Goal: Information Seeking & Learning: Check status

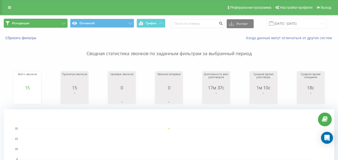
click at [49, 27] on button "Исходящие" at bounding box center [36, 23] width 64 height 9
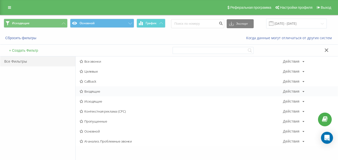
click at [92, 91] on span "Входящие" at bounding box center [181, 92] width 203 height 4
click at [0, 0] on div at bounding box center [0, 0] width 0 height 0
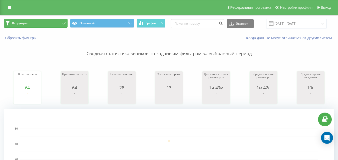
click at [52, 26] on button "Входящие" at bounding box center [36, 23] width 64 height 9
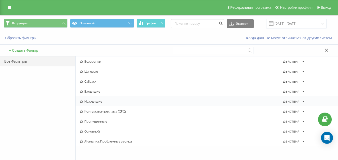
click at [93, 102] on span "Исходящие" at bounding box center [181, 102] width 203 height 4
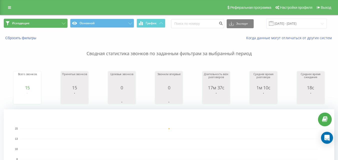
click at [56, 24] on button "Исходящие" at bounding box center [36, 23] width 64 height 9
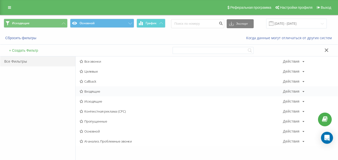
click at [96, 90] on span "Входящие" at bounding box center [181, 92] width 203 height 4
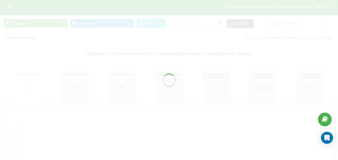
click at [58, 26] on div "Входящие Основной График Экспорт .csv .xls .xlsx 22.08.2025 - 22.08.2025 Сброси…" at bounding box center [169, 117] width 338 height 205
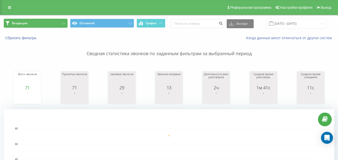
click at [57, 26] on button "Входящие" at bounding box center [36, 23] width 64 height 9
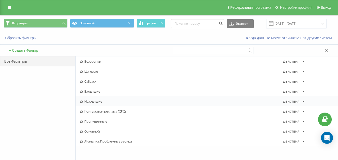
click at [96, 100] on span "Исходящие" at bounding box center [181, 102] width 203 height 4
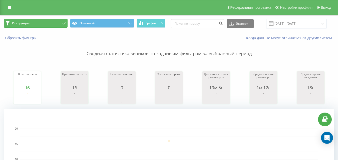
click at [44, 24] on button "Исходящие" at bounding box center [36, 23] width 64 height 9
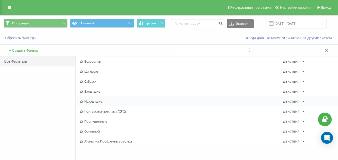
click at [93, 102] on span "Исходящие" at bounding box center [181, 102] width 203 height 4
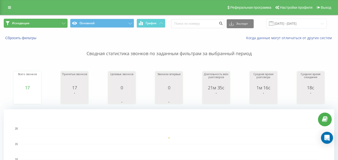
click at [54, 21] on button "Исходящие" at bounding box center [36, 23] width 64 height 9
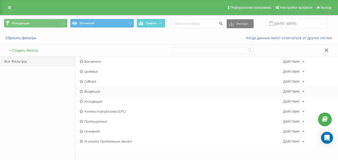
click at [85, 91] on span "Входящие" at bounding box center [181, 92] width 203 height 4
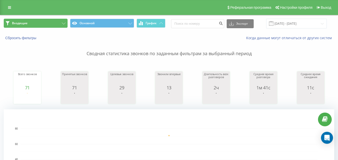
click at [54, 24] on button "Входящие" at bounding box center [36, 23] width 64 height 9
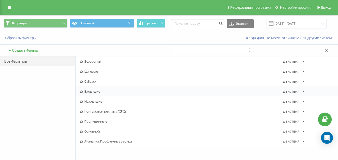
click at [90, 91] on span "Входящие" at bounding box center [181, 92] width 203 height 4
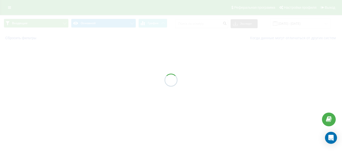
click at [54, 25] on div at bounding box center [171, 80] width 342 height 160
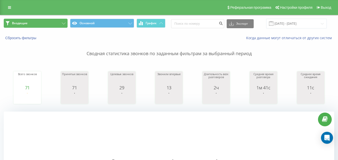
click at [50, 22] on button "Входящие" at bounding box center [36, 23] width 64 height 9
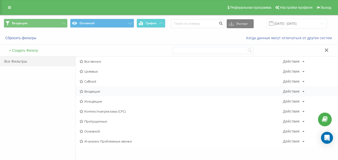
click at [87, 92] on span "Входящие" at bounding box center [181, 92] width 203 height 4
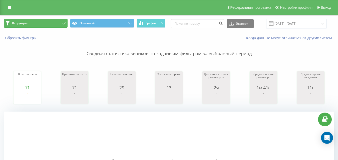
click at [57, 27] on button "Входящие" at bounding box center [36, 23] width 64 height 9
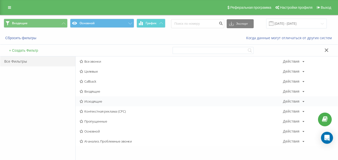
click at [98, 98] on div "Исходящие Действия Редактировать Копировать Удалить По умолчанию Поделиться" at bounding box center [207, 102] width 262 height 10
click at [97, 101] on span "Исходящие" at bounding box center [181, 102] width 203 height 4
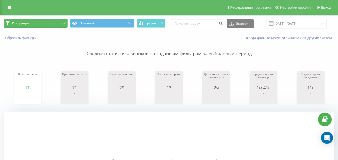
click at [62, 24] on button "Исходящие" at bounding box center [36, 23] width 64 height 9
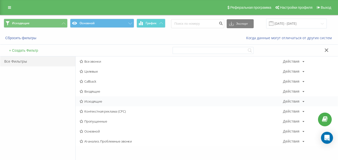
click at [103, 99] on div "Исходящие Действия Редактировать Копировать Удалить По умолчанию Поделиться" at bounding box center [207, 102] width 262 height 10
click at [112, 97] on div "Исходящие Действия Редактировать Копировать Удалить По умолчанию Поделиться" at bounding box center [207, 102] width 262 height 10
click at [106, 101] on span "Исходящие" at bounding box center [181, 102] width 203 height 4
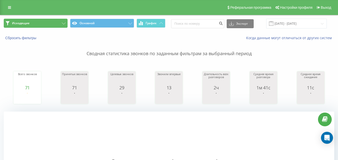
click at [56, 24] on button "Исходящие" at bounding box center [36, 23] width 64 height 9
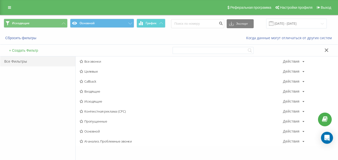
click at [88, 91] on span "Входящие" at bounding box center [181, 92] width 203 height 4
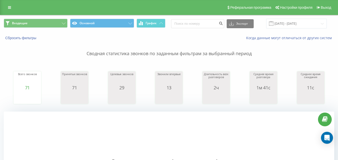
click at [50, 28] on span "Входящие Основной График" at bounding box center [85, 24] width 162 height 10
click at [61, 23] on button "Входящие" at bounding box center [36, 23] width 64 height 9
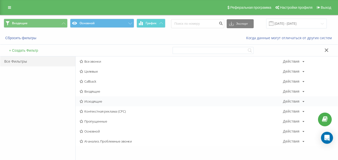
click at [94, 103] on span "Исходящие" at bounding box center [181, 102] width 203 height 4
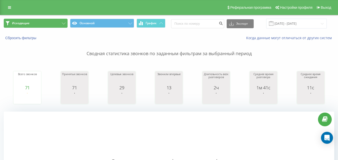
click at [62, 25] on button "Исходящие" at bounding box center [36, 23] width 64 height 9
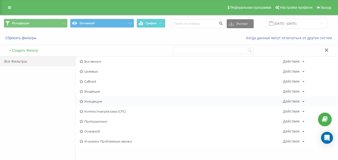
click at [96, 104] on div "Исходящие Действия Редактировать Копировать Удалить По умолчанию Поделиться" at bounding box center [207, 102] width 262 height 10
click at [96, 102] on span "Исходящие" at bounding box center [181, 102] width 203 height 4
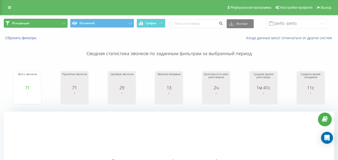
click at [55, 27] on button "Исходящие" at bounding box center [36, 23] width 64 height 9
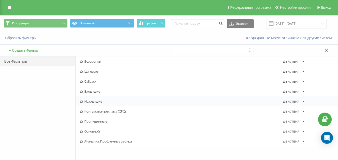
click at [95, 100] on span "Исходящие" at bounding box center [181, 102] width 203 height 4
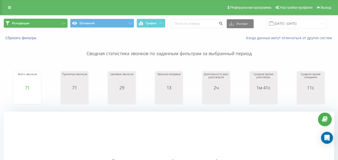
drag, startPoint x: 51, startPoint y: 24, endPoint x: 53, endPoint y: 28, distance: 4.3
click at [51, 25] on button "Исходящие" at bounding box center [36, 23] width 64 height 9
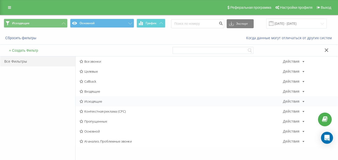
click at [97, 100] on span "Исходящие" at bounding box center [181, 102] width 203 height 4
